Goal: Transaction & Acquisition: Purchase product/service

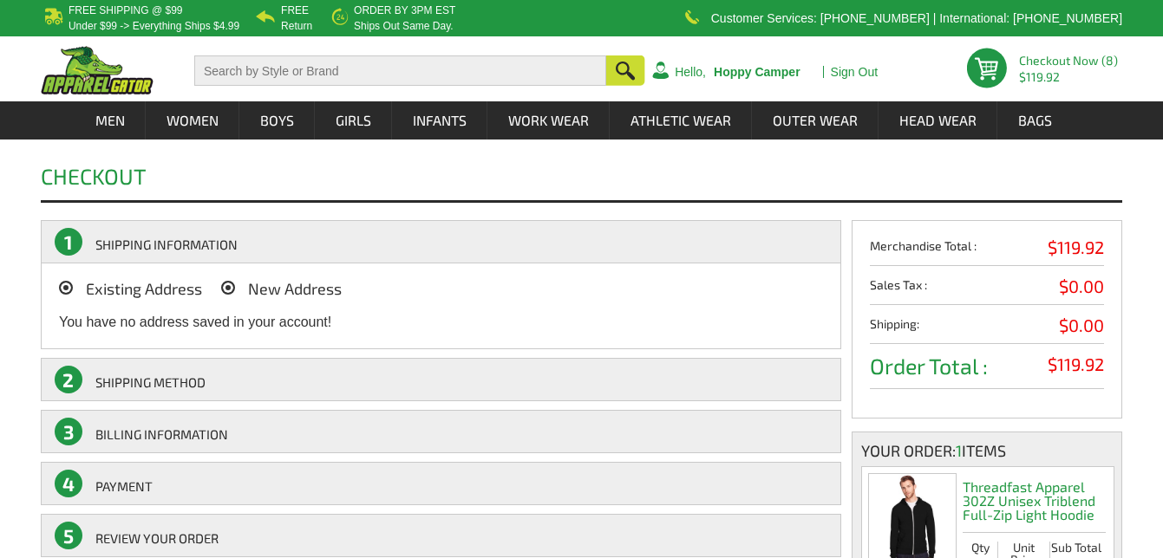
click at [235, 291] on icon at bounding box center [228, 288] width 14 height 14
click at [252, 284] on input "New Address" at bounding box center [252, 284] width 0 height 0
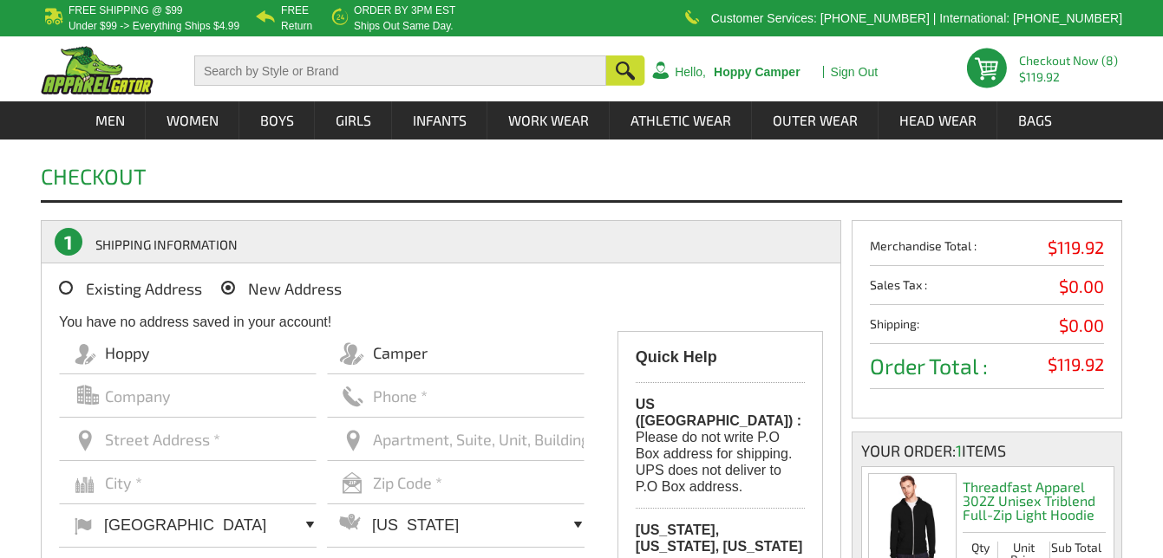
click at [370, 392] on input "text" at bounding box center [456, 396] width 258 height 43
type input "6039186904"
type input "[STREET_ADDRESS]"
type input "[GEOGRAPHIC_DATA]"
type input "03820"
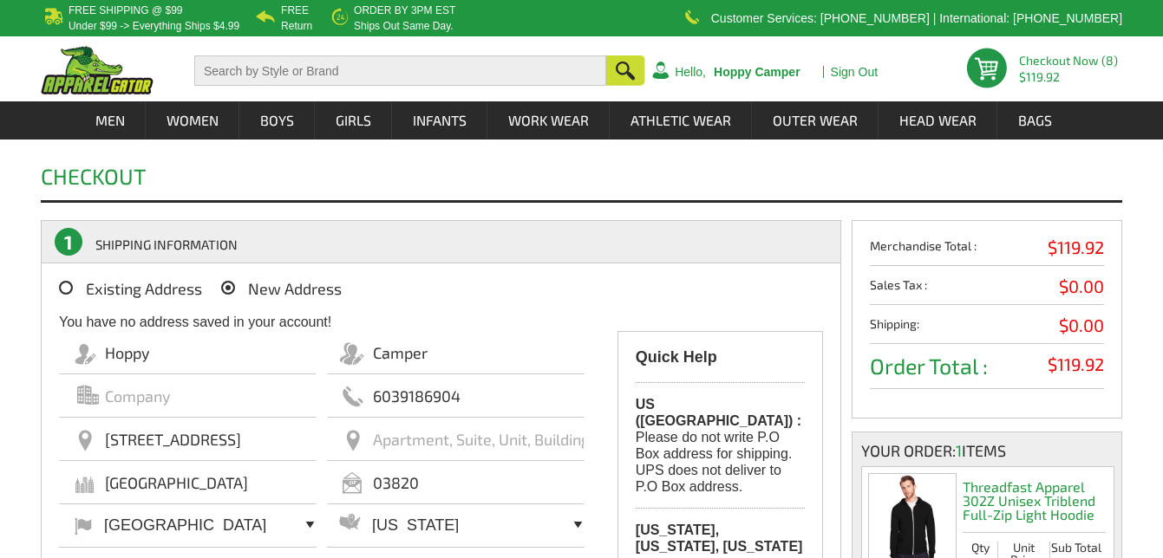
select select "NH"
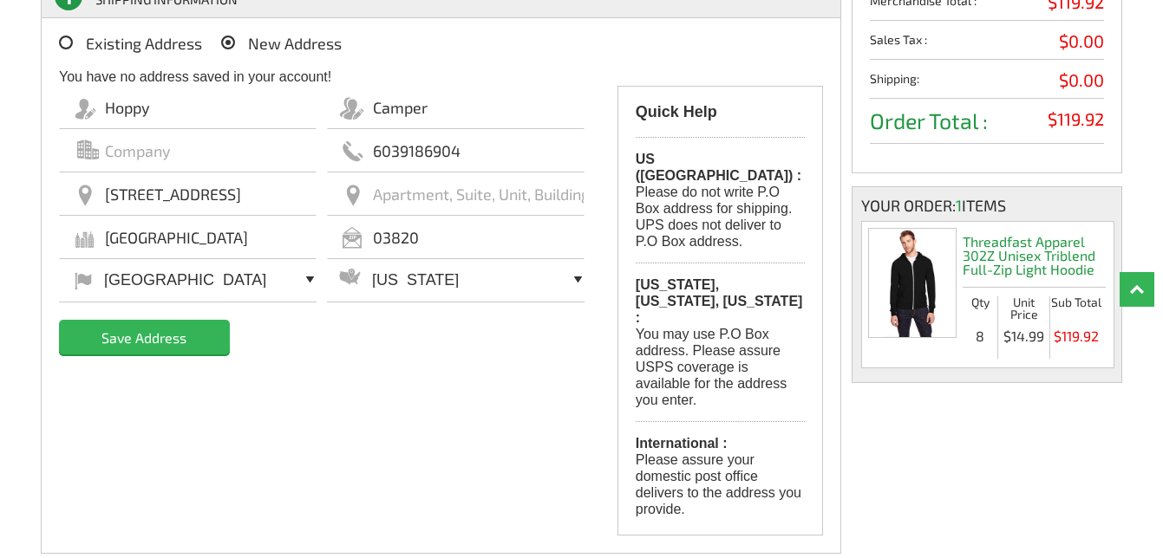
scroll to position [246, 0]
click at [153, 348] on input "Save Address" at bounding box center [144, 336] width 171 height 35
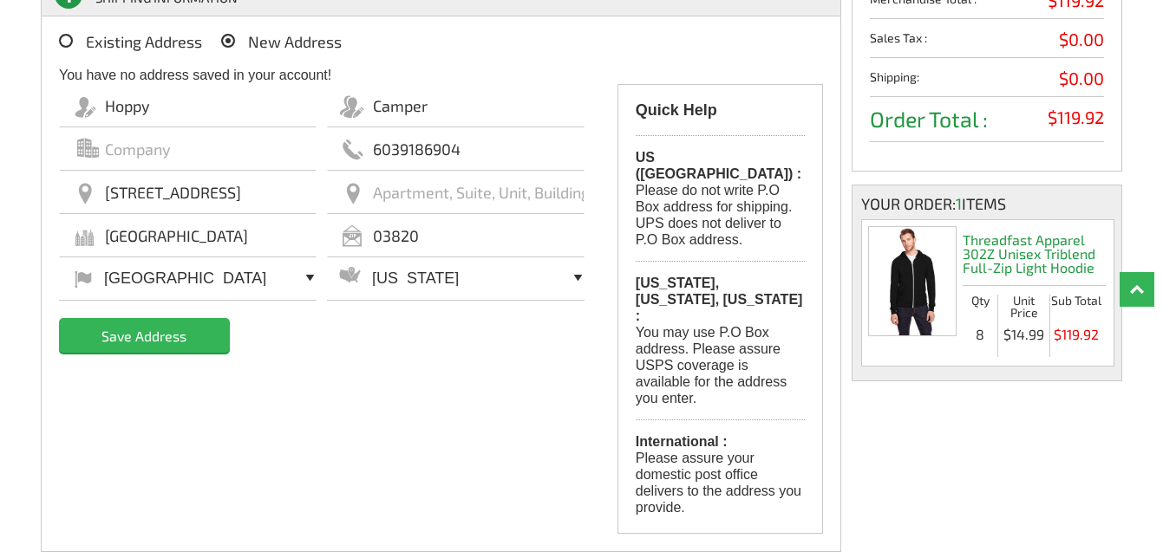
scroll to position [242, 0]
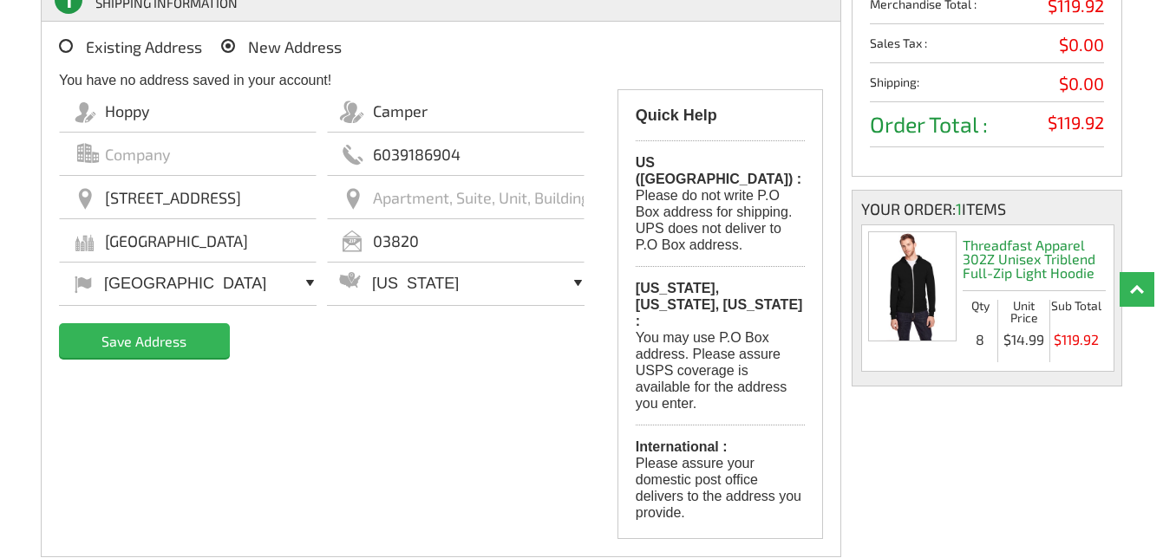
click at [141, 348] on input "Save Address" at bounding box center [144, 340] width 171 height 35
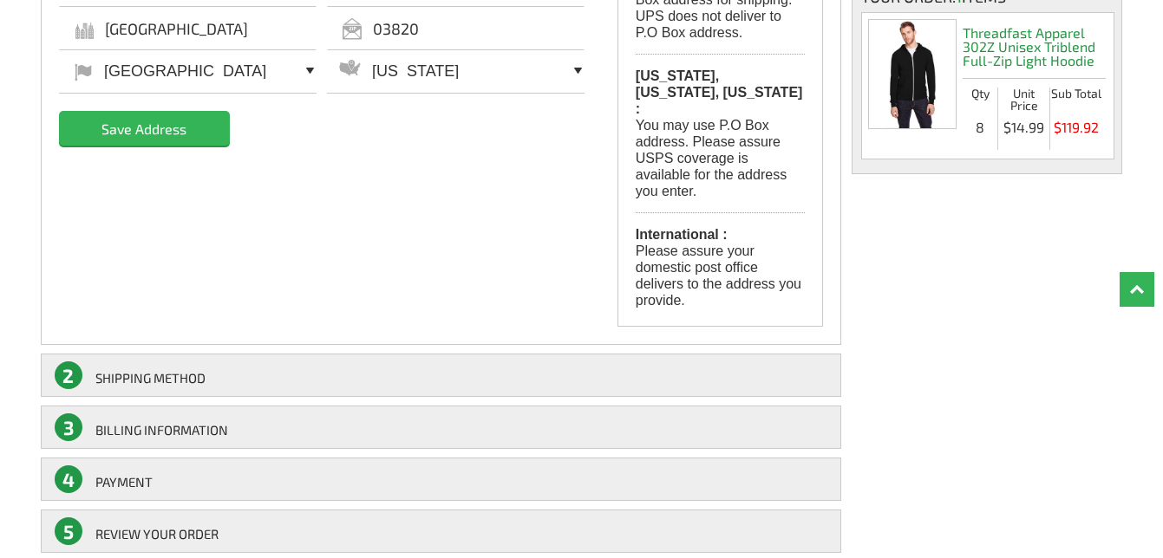
scroll to position [455, 0]
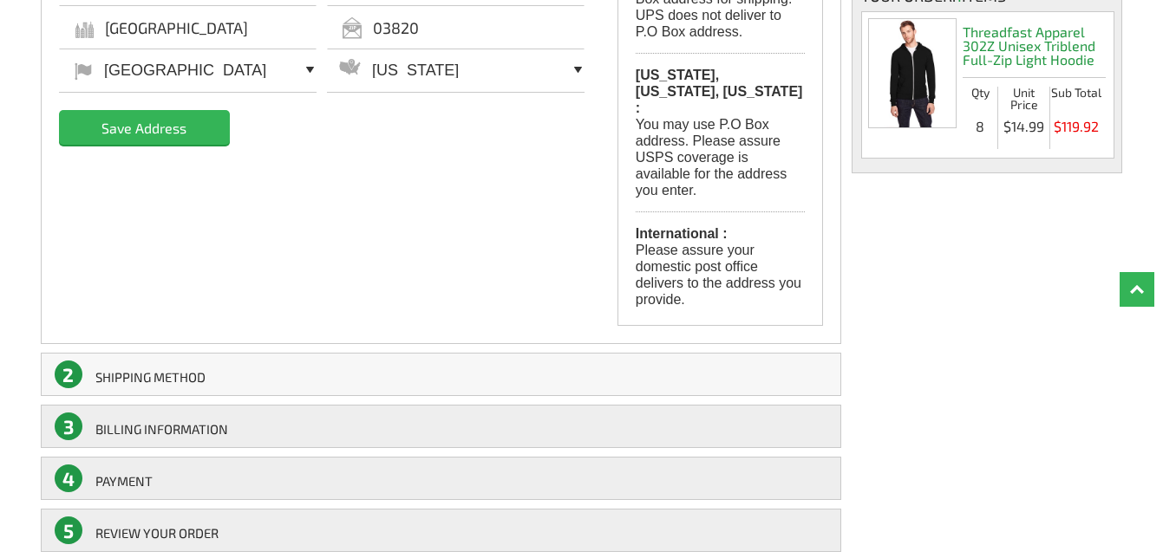
click at [194, 353] on link "2 SHIPPING Method" at bounding box center [441, 374] width 800 height 43
